Goal: Task Accomplishment & Management: Use online tool/utility

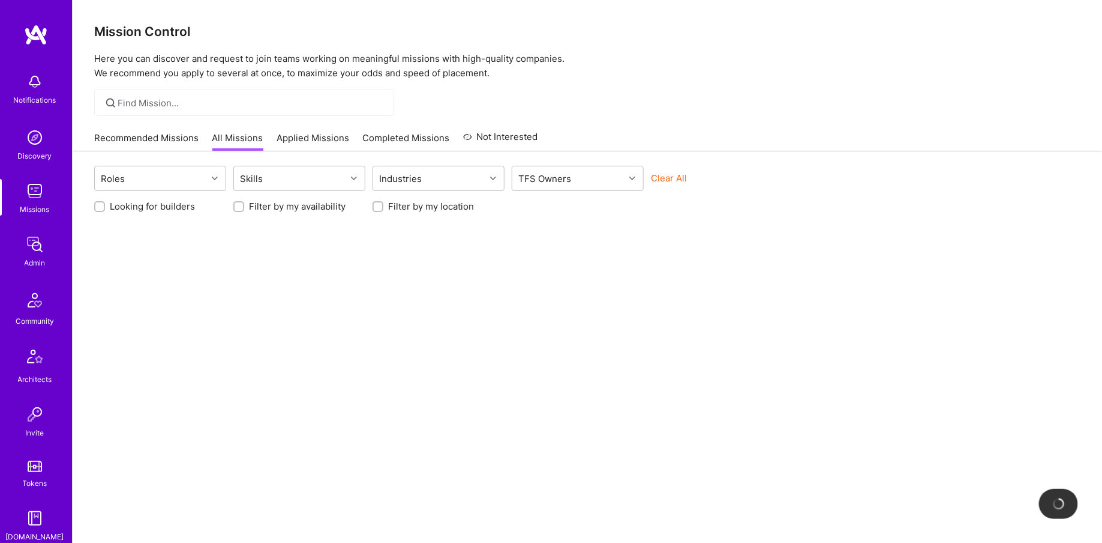
click at [185, 109] on div at bounding box center [244, 102] width 300 height 26
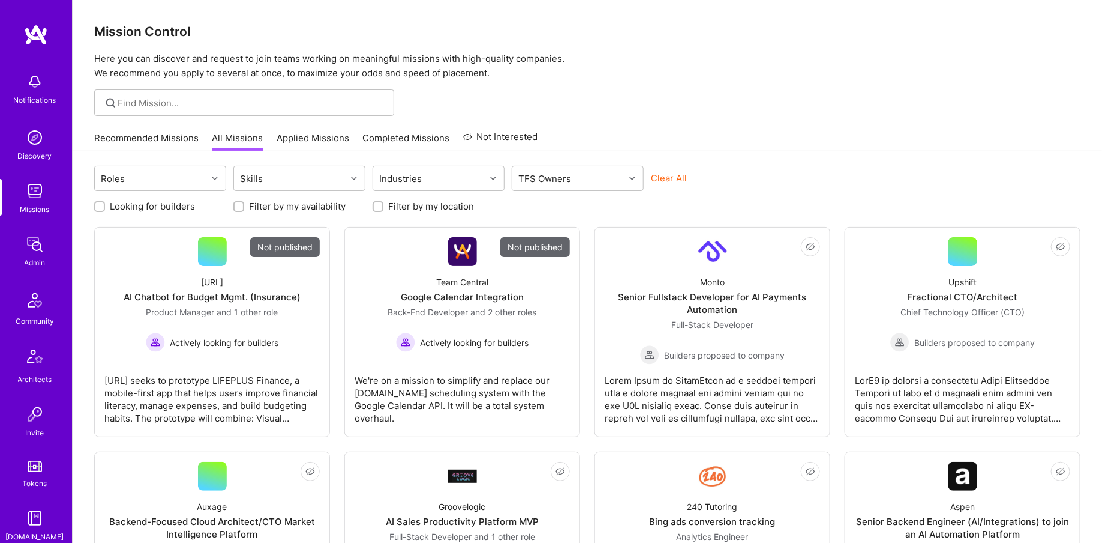
click at [28, 273] on div "Notifications Discovery Missions Admin Community Architects Invite Tokens A.Gui…" at bounding box center [36, 384] width 72 height 634
click at [31, 256] on div "Admin" at bounding box center [35, 262] width 21 height 13
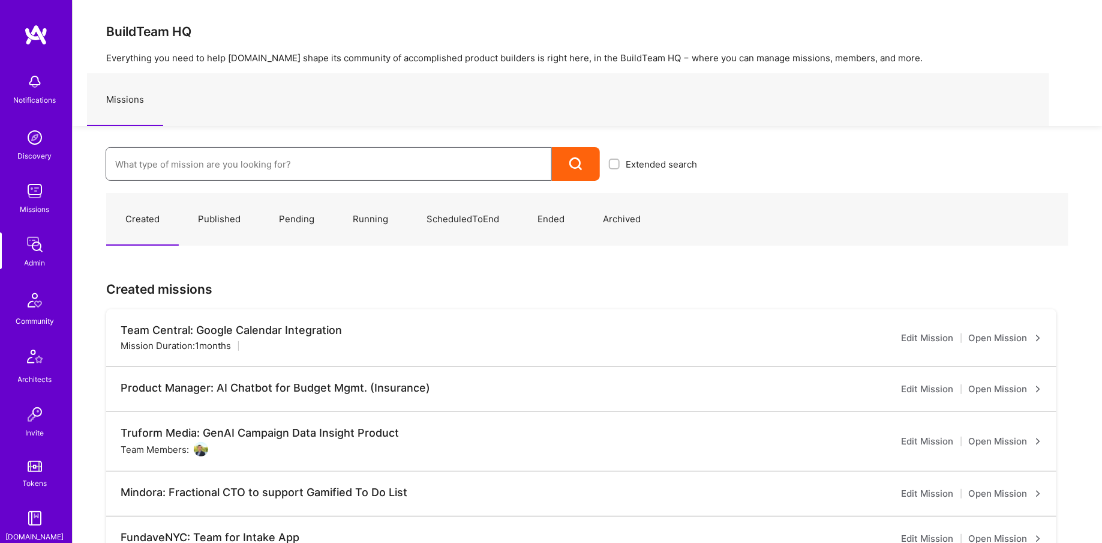
click at [195, 155] on input at bounding box center [328, 164] width 427 height 31
type input "paraflight"
click at [380, 191] on link "ParaFlight: PM for consulting on life saving Executive Flights and Travel ( Run…" at bounding box center [406, 203] width 601 height 31
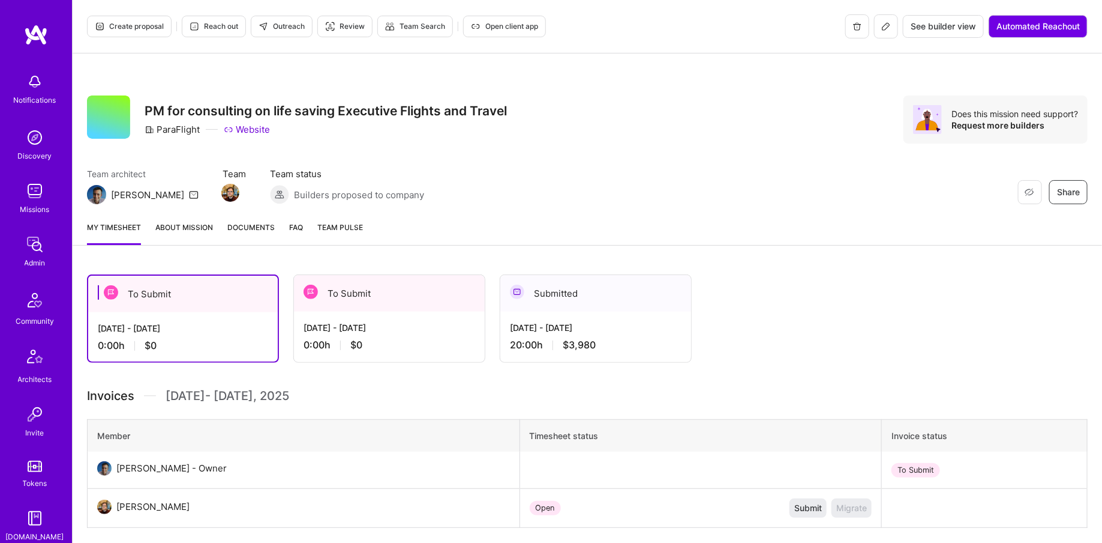
click at [530, 14] on div "Create proposal Reach out Outreach Review Team Search Open client app" at bounding box center [316, 26] width 459 height 24
click at [515, 28] on span "Open client app" at bounding box center [504, 26] width 67 height 11
click at [892, 33] on button at bounding box center [886, 26] width 24 height 24
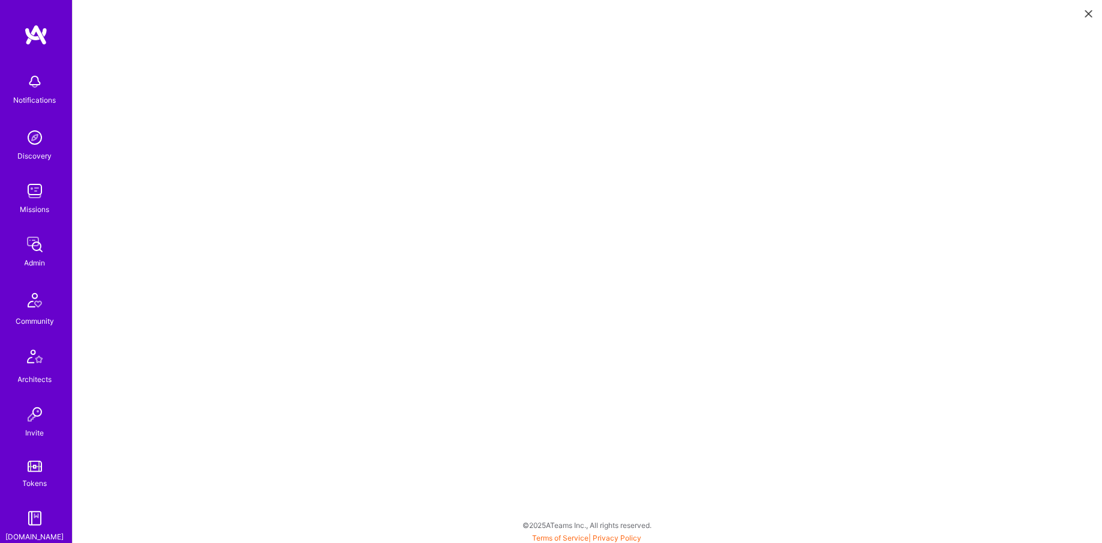
scroll to position [3, 0]
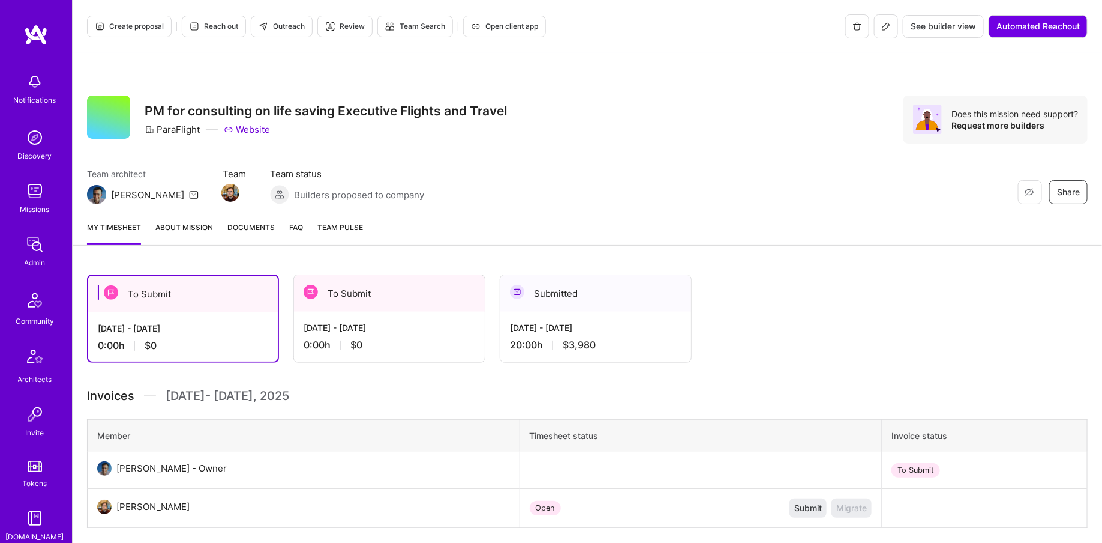
click at [553, 327] on div "[DATE] - [DATE]" at bounding box center [596, 327] width 172 height 13
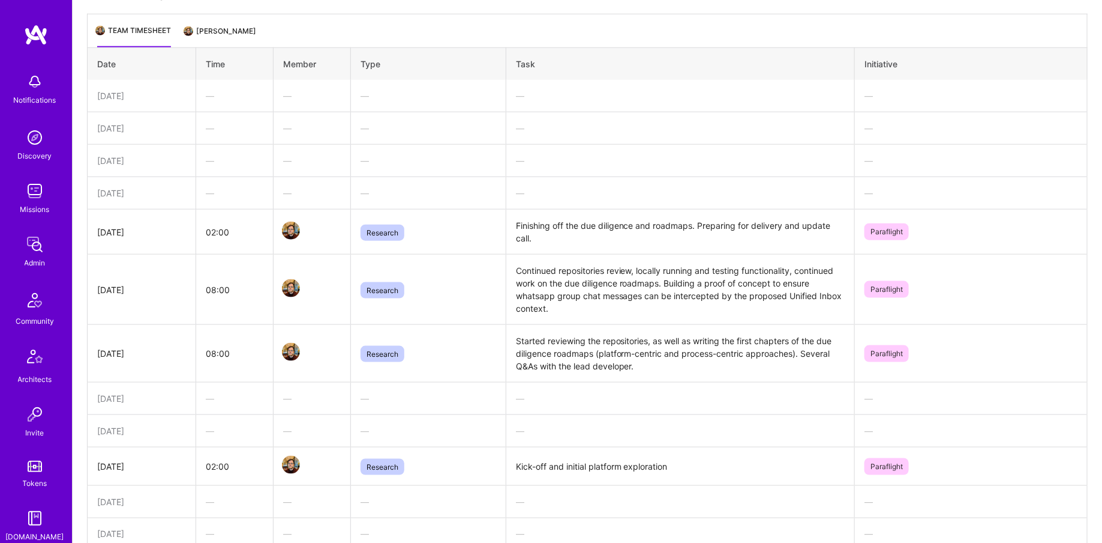
scroll to position [187, 0]
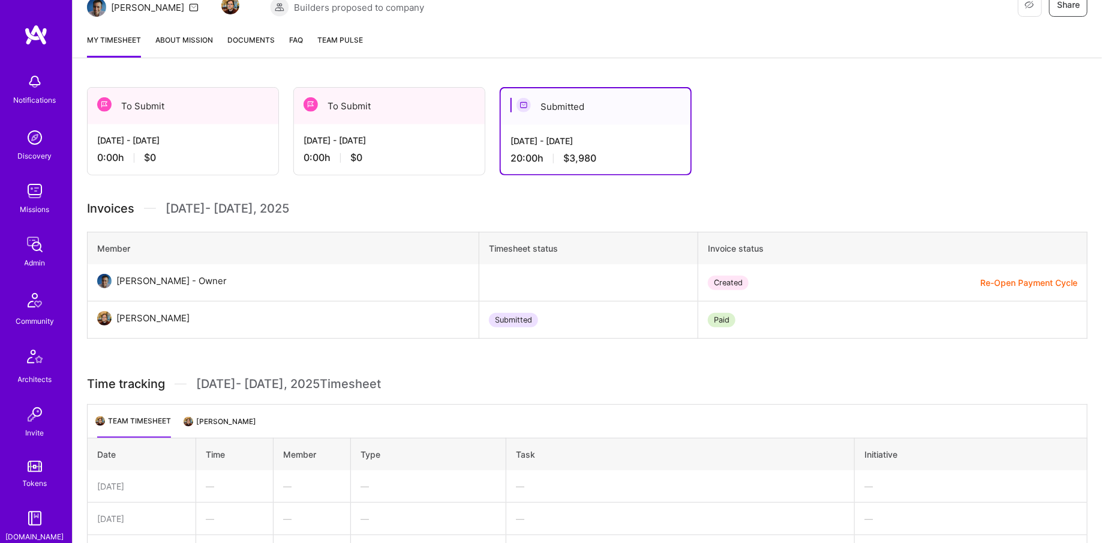
click at [47, 254] on link "Admin" at bounding box center [35, 250] width 74 height 37
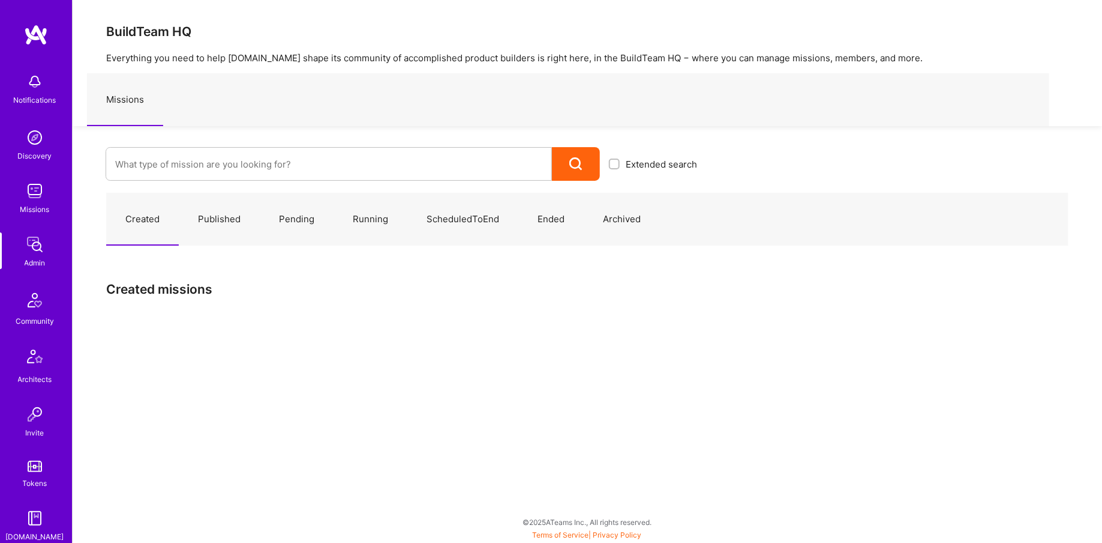
click at [217, 185] on div "Created Published Pending Running ScheduledToEnd Ended Archived Created missions" at bounding box center [588, 257] width 1030 height 152
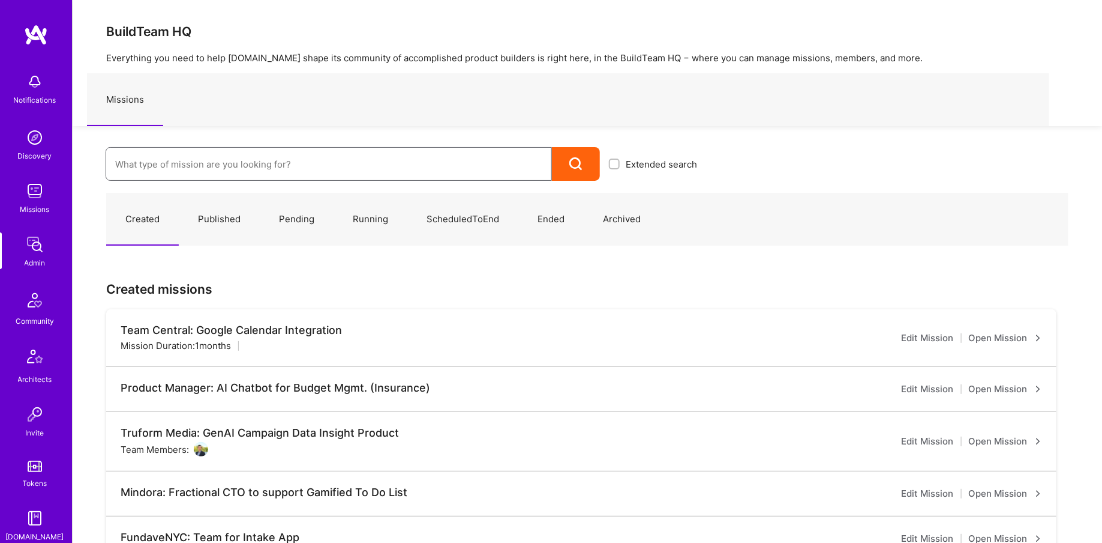
click at [189, 166] on input at bounding box center [328, 164] width 427 height 31
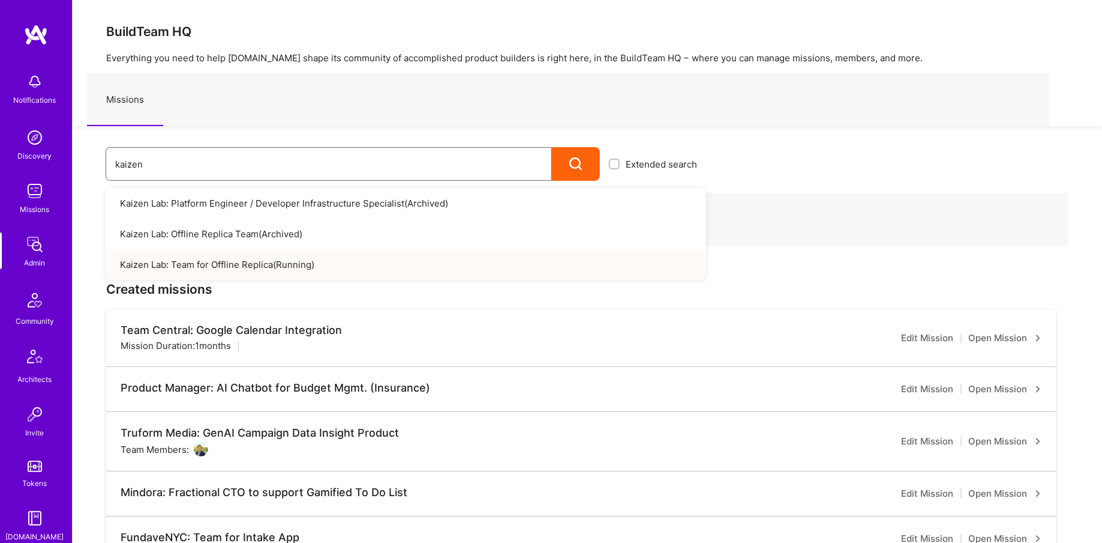
type input "kaizen"
click at [253, 253] on link "Kaizen Lab: Team for Offline Replica ( Running )" at bounding box center [406, 264] width 601 height 31
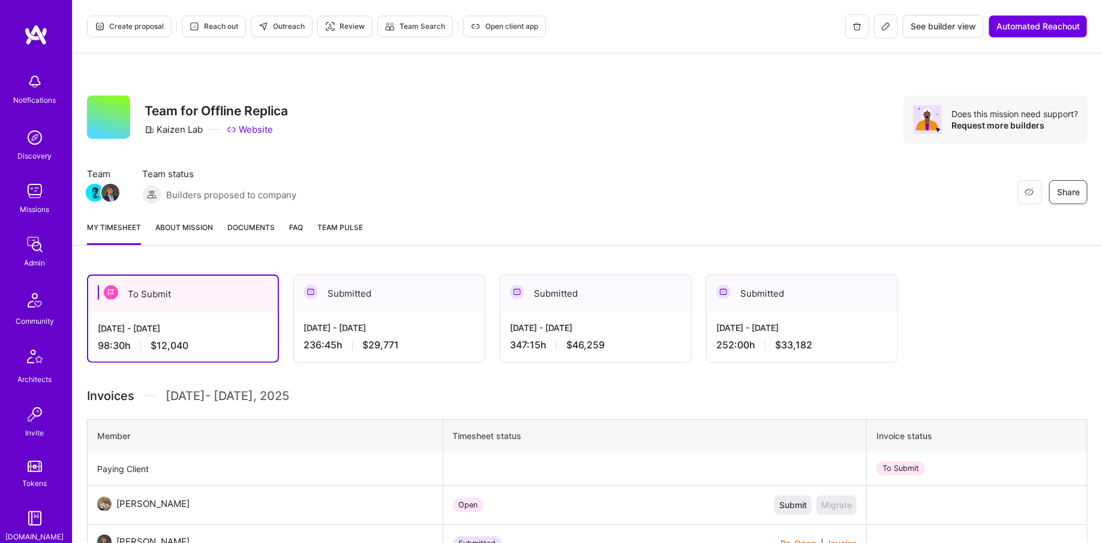
click at [889, 22] on icon at bounding box center [887, 27] width 10 height 10
